Goal: Navigation & Orientation: Find specific page/section

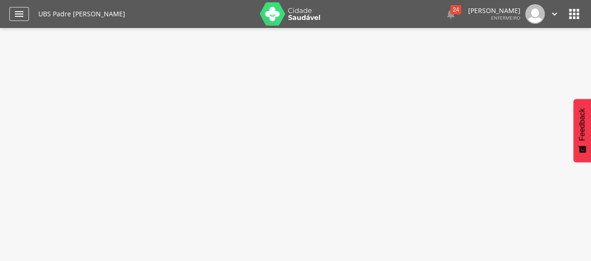
click at [16, 15] on icon "" at bounding box center [19, 13] width 11 height 11
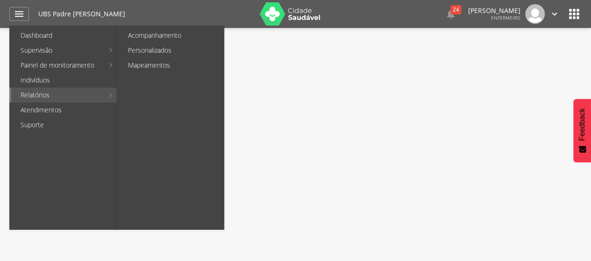
click at [109, 93] on li "Relatórios Acompanhamento Personalizados Mapeamentos" at bounding box center [63, 95] width 108 height 15
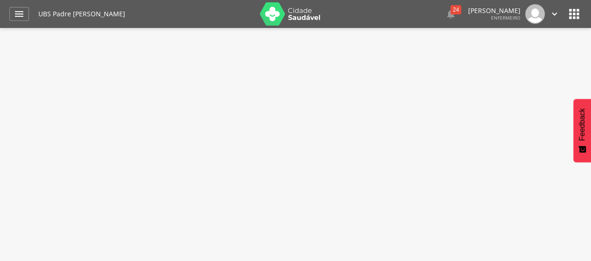
click at [109, 93] on div " Supervisão  Distritos  Ubs Coordenador: - Coqueiro Seco / AL Intervalo de T…" at bounding box center [295, 158] width 591 height 261
click at [450, 10] on div "24" at bounding box center [455, 9] width 11 height 9
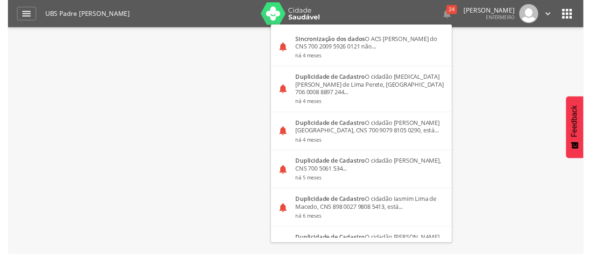
scroll to position [763, 0]
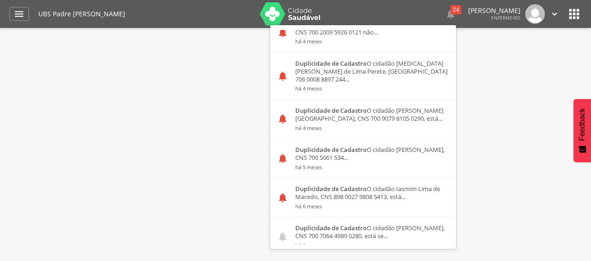
click at [576, 13] on icon "" at bounding box center [573, 14] width 15 height 15
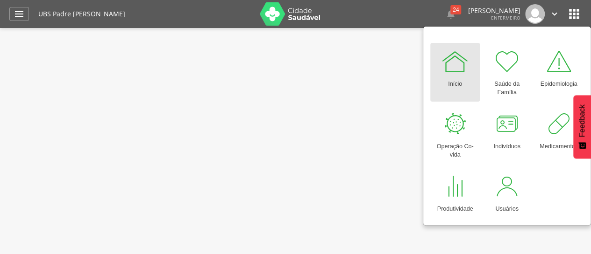
click at [448, 80] on div "Início" at bounding box center [455, 82] width 14 height 13
click at [463, 74] on div at bounding box center [455, 62] width 28 height 28
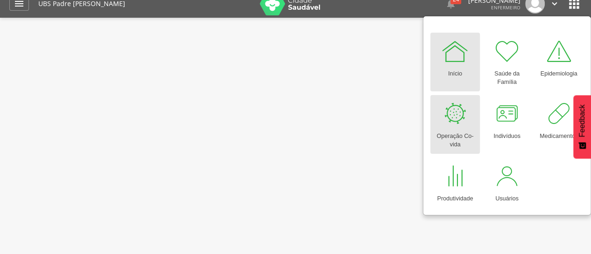
scroll to position [28, 0]
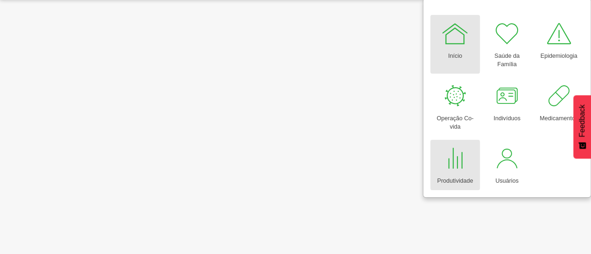
click at [449, 160] on div at bounding box center [455, 159] width 28 height 28
